Goal: Communication & Community: Answer question/provide support

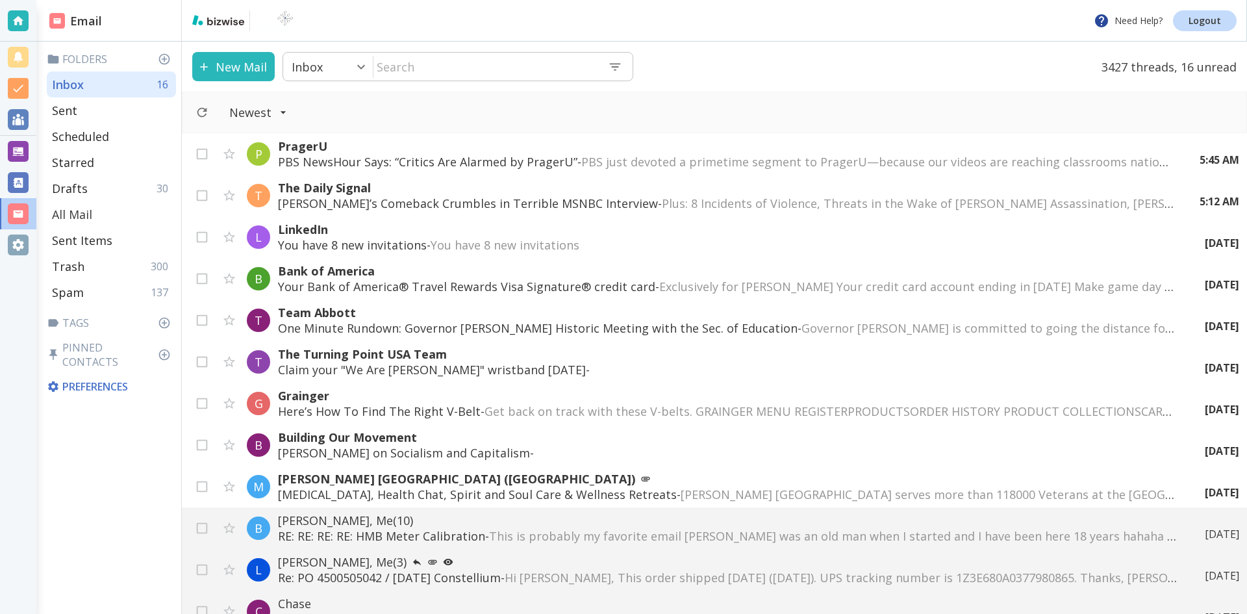
click at [76, 215] on p "All Mail" at bounding box center [72, 214] width 40 height 16
type input "5"
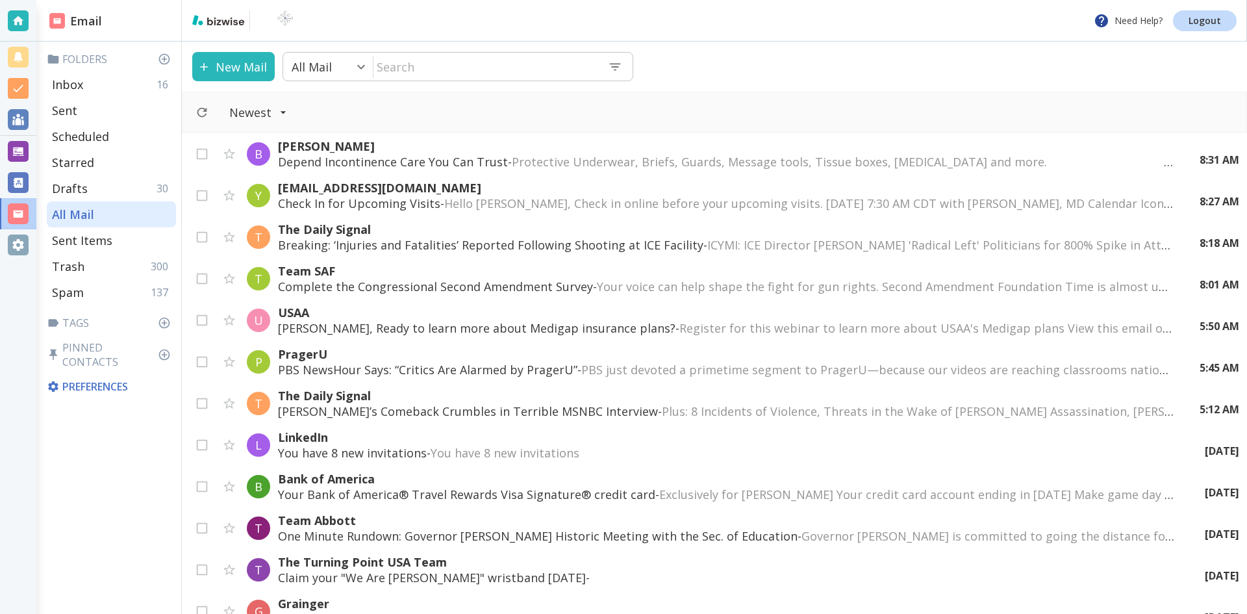
click at [444, 56] on input "text" at bounding box center [485, 66] width 224 height 27
type input "j"
type input "[PERSON_NAME]"
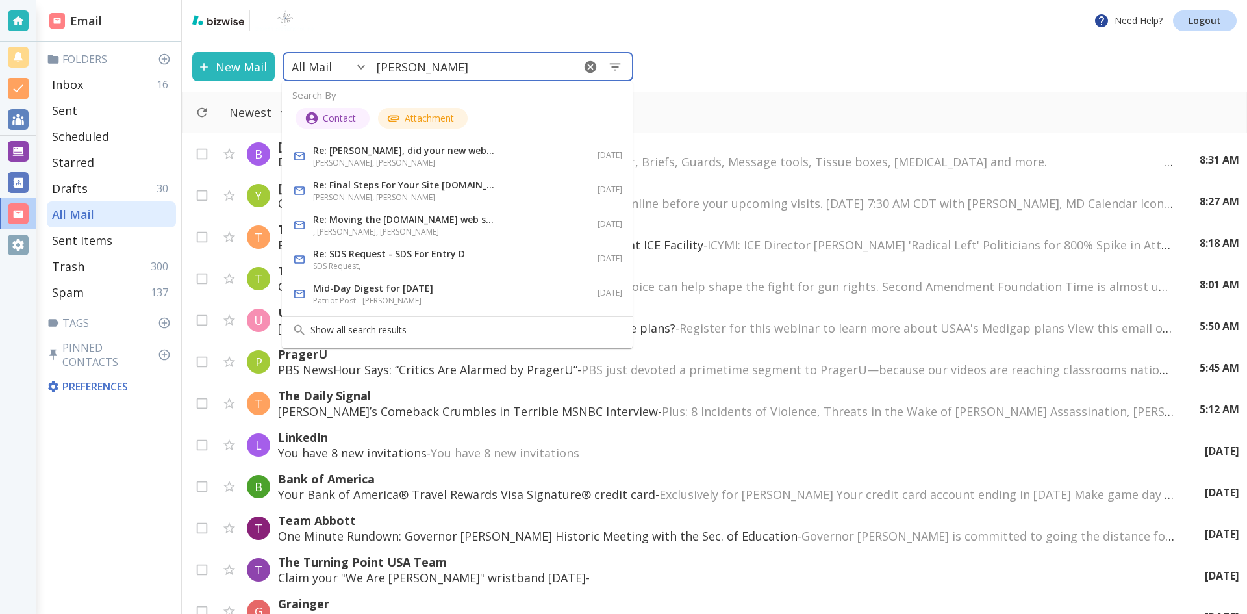
click at [374, 154] on p "Re: [PERSON_NAME], did your new web provider actually deliver?" at bounding box center [404, 151] width 182 height 16
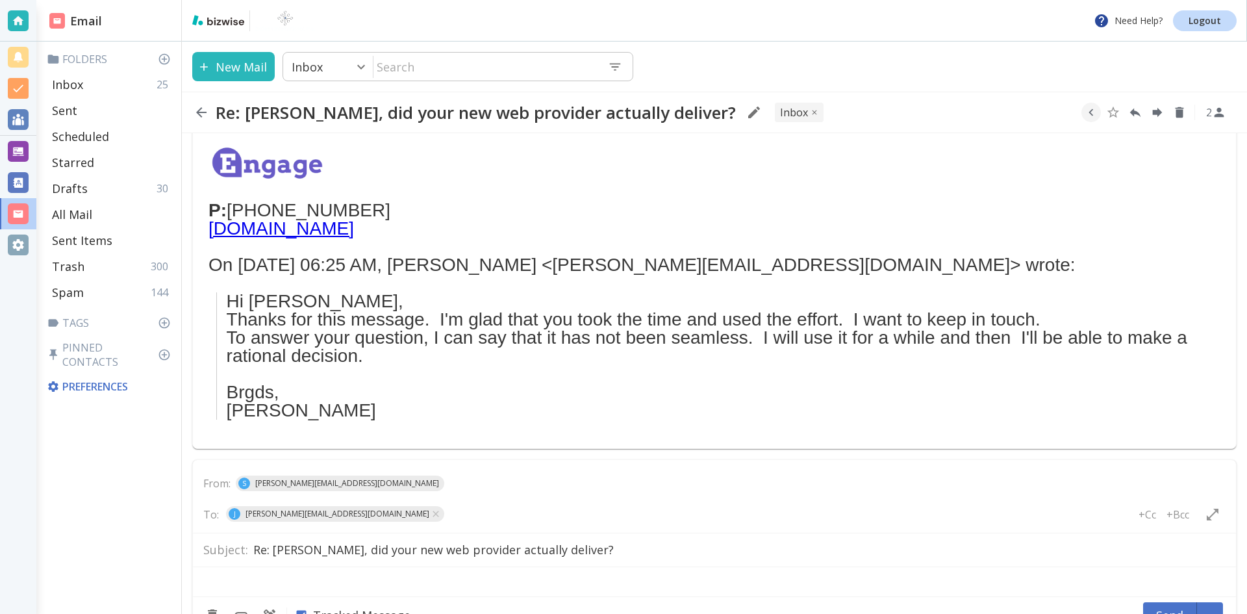
type textarea "<p>&nbsp;</p> <p>&nbsp;</p> <p>&nbsp;</p> <p>&nbsp;</p> <p>&nbsp;</p>"
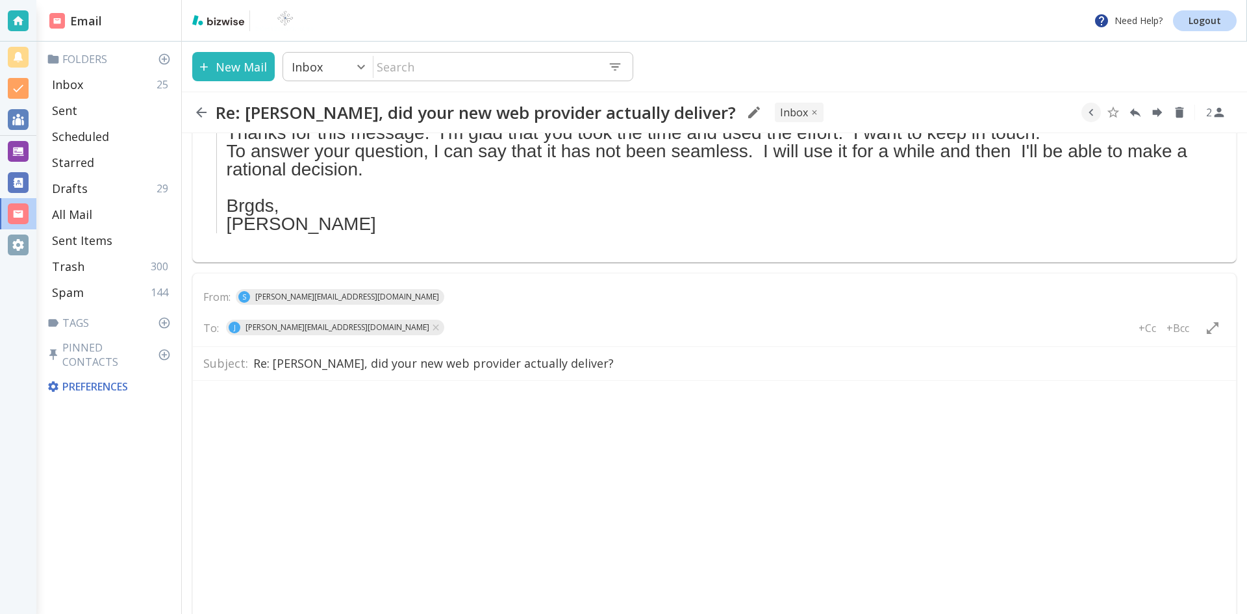
scroll to position [423, 0]
